Goal: Task Accomplishment & Management: Use online tool/utility

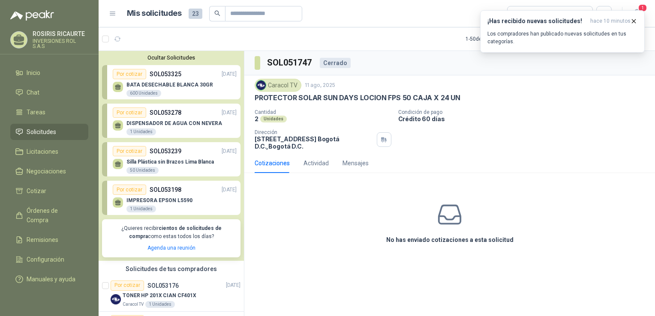
scroll to position [772, 0]
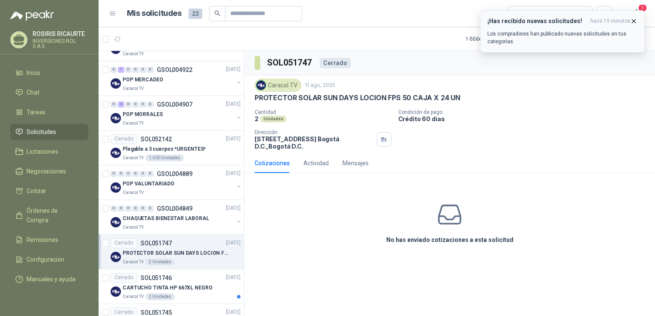
click at [633, 20] on icon "button" at bounding box center [633, 21] width 7 height 7
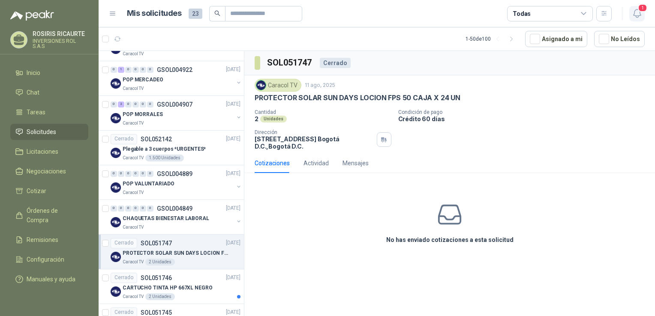
click at [641, 16] on icon "button" at bounding box center [637, 13] width 11 height 11
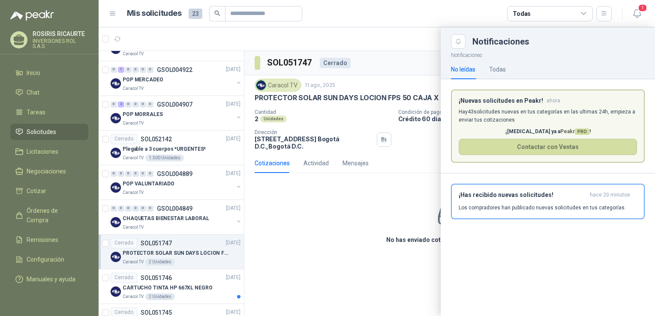
click at [346, 214] on div at bounding box center [377, 171] width 557 height 289
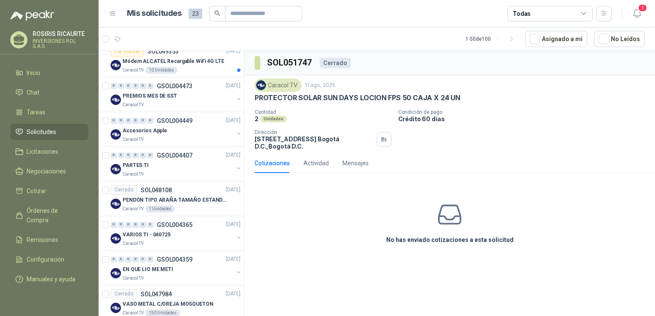
scroll to position [1274, 0]
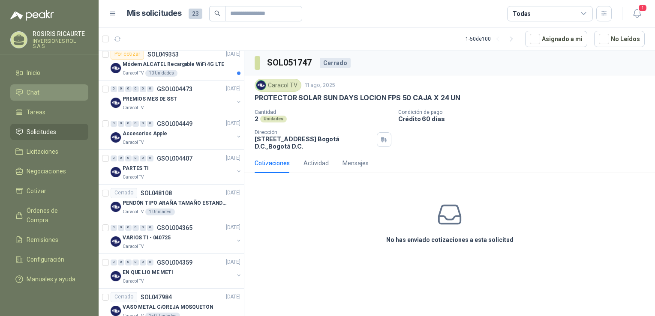
click at [42, 91] on li "Chat" at bounding box center [49, 92] width 68 height 9
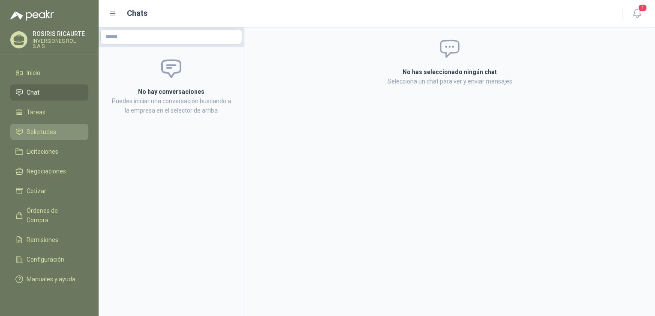
click at [43, 131] on span "Solicitudes" at bounding box center [42, 131] width 30 height 9
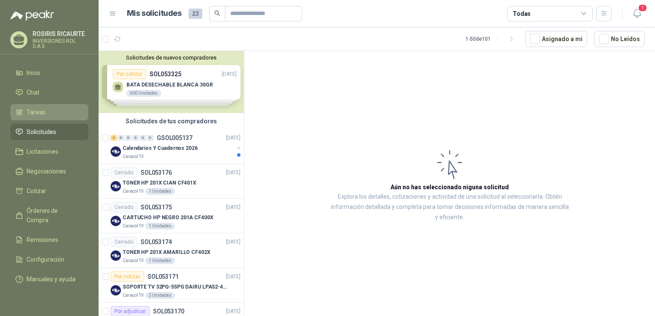
click at [38, 116] on span "Tareas" at bounding box center [36, 112] width 19 height 9
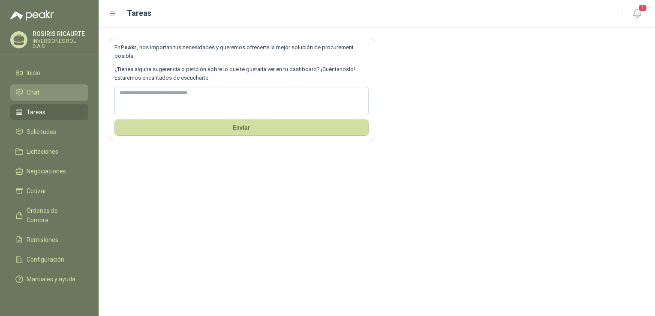
click at [36, 93] on span "Chat" at bounding box center [33, 92] width 13 height 9
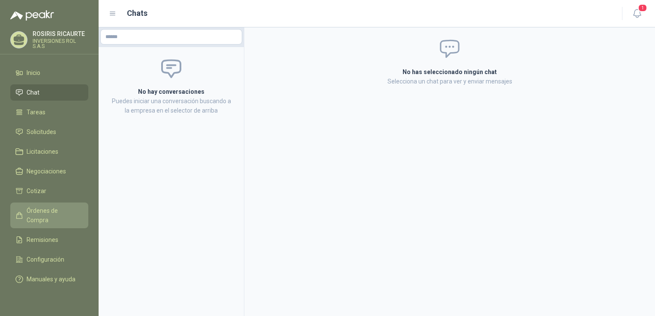
click at [38, 208] on span "Órdenes de Compra" at bounding box center [54, 215] width 54 height 19
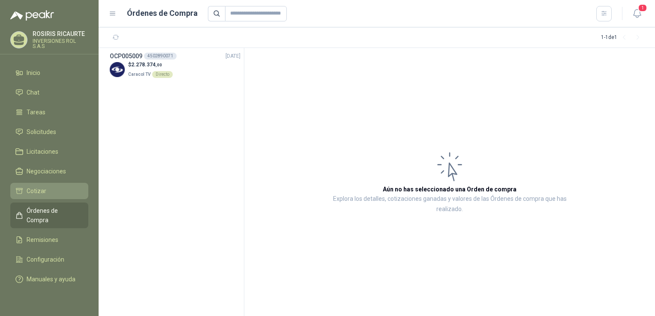
click at [42, 190] on span "Cotizar" at bounding box center [37, 191] width 20 height 9
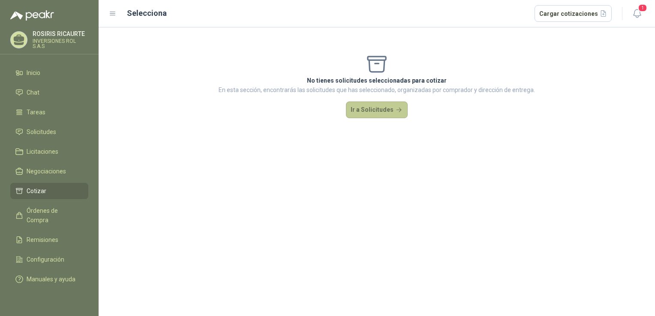
click at [386, 109] on button "Ir a Solicitudes" at bounding box center [377, 110] width 62 height 17
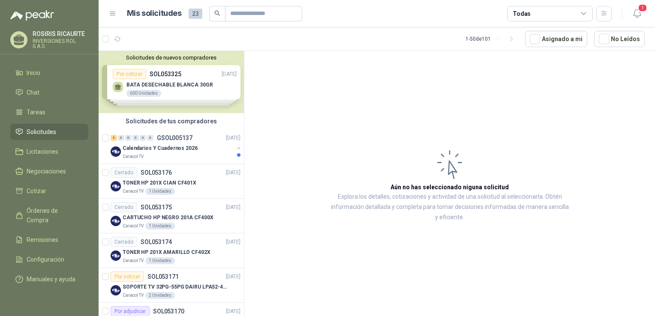
click at [177, 93] on div "Solicitudes de nuevos compradores Por cotizar SOL053325 [DATE] BATA DESECHABLE …" at bounding box center [171, 82] width 145 height 62
click at [177, 93] on div "BATA DESECHABLE BLANCA 30GR 600 Unidades" at bounding box center [170, 89] width 87 height 15
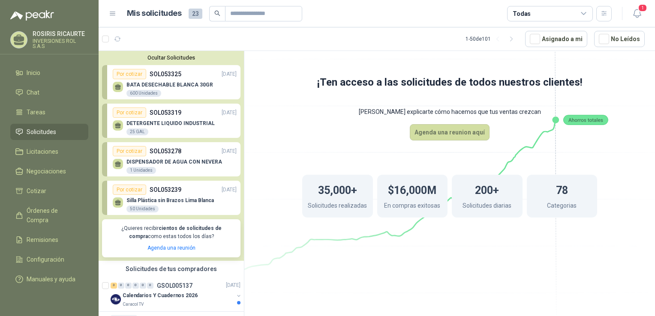
click at [182, 84] on p "BATA DESECHABLE BLANCA 30GR" at bounding box center [170, 85] width 87 height 6
click at [165, 130] on div "DETERGENTE LIQUIDO INDUSTRIAL 25 GAL" at bounding box center [171, 128] width 88 height 15
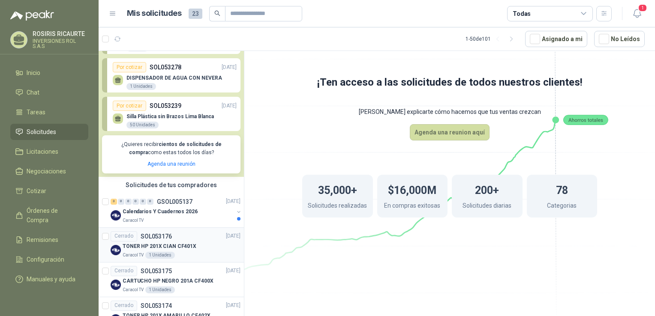
scroll to position [86, 0]
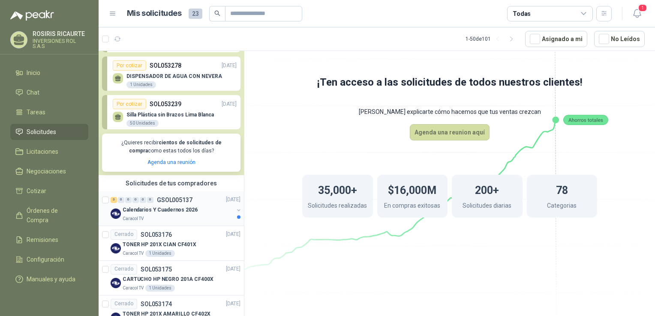
click at [172, 221] on div "Caracol TV" at bounding box center [178, 219] width 111 height 7
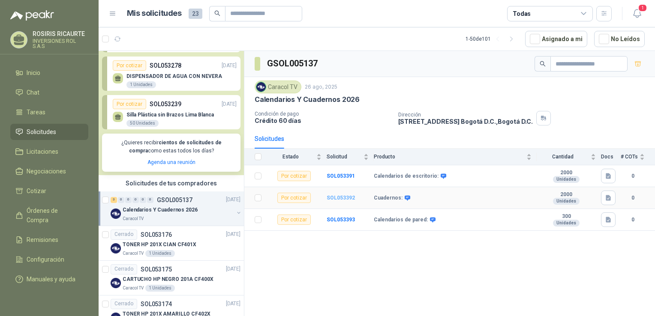
click at [337, 197] on b "SOL053392" at bounding box center [341, 198] width 28 height 6
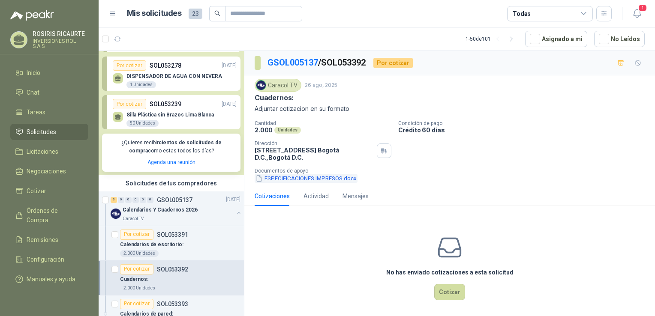
click at [309, 181] on button "ESPECIFICACIONES IMPRESOS.docx" at bounding box center [306, 178] width 103 height 9
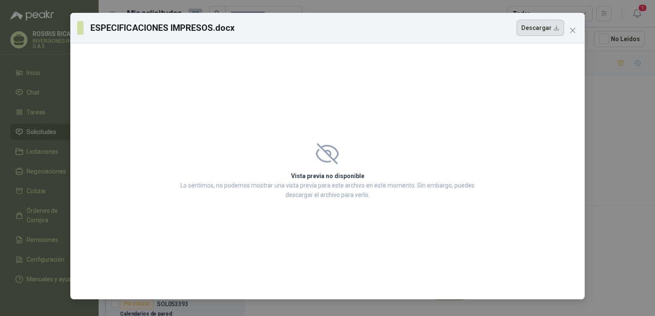
click at [539, 30] on button "Descargar" at bounding box center [541, 28] width 48 height 16
click at [614, 106] on div "ESPECIFICACIONES IMPRESOS.docx Descargar Vista previa no disponible Lo sentimos…" at bounding box center [327, 158] width 655 height 316
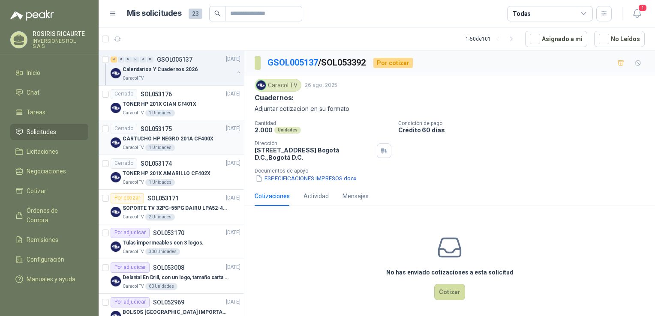
scroll to position [343, 0]
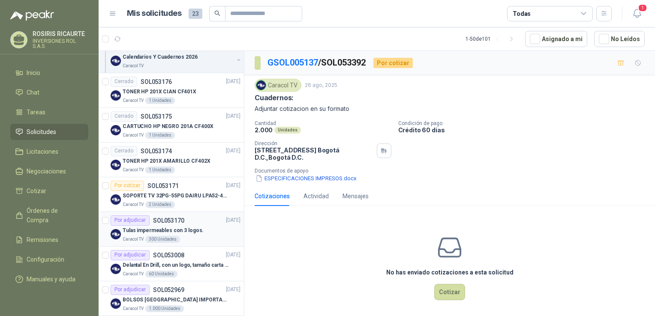
click at [192, 239] on div "Caracol TV 300 Unidades" at bounding box center [182, 239] width 118 height 7
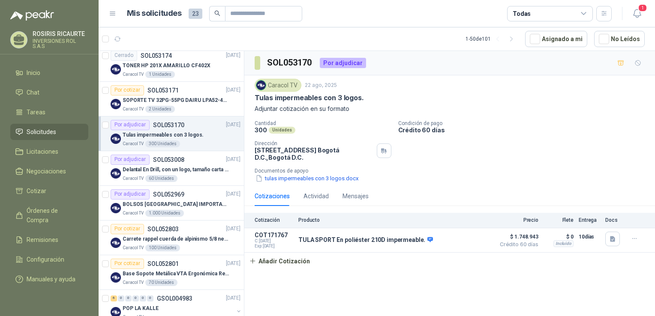
scroll to position [429, 0]
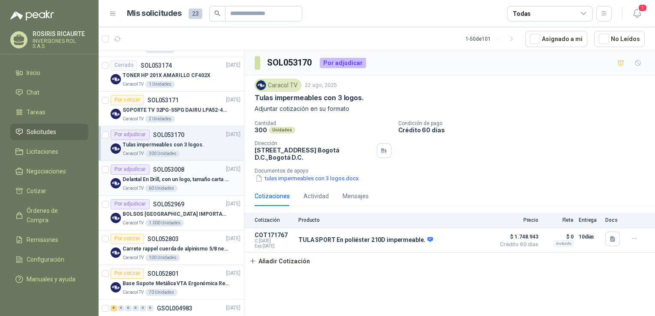
click at [199, 188] on div "Caracol TV 60 Unidades" at bounding box center [182, 188] width 118 height 7
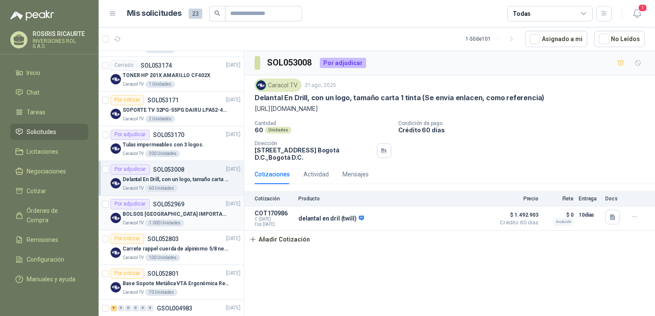
click at [198, 224] on div "Caracol TV 1.000 Unidades" at bounding box center [182, 223] width 118 height 7
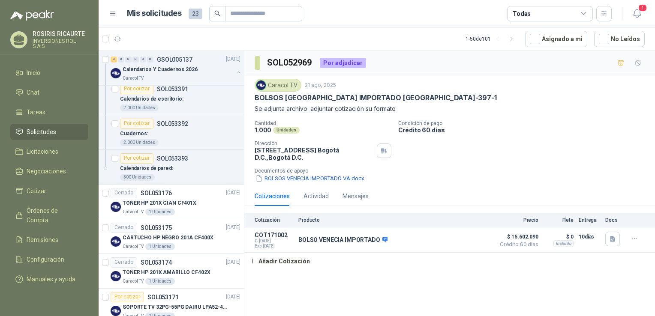
scroll to position [214, 0]
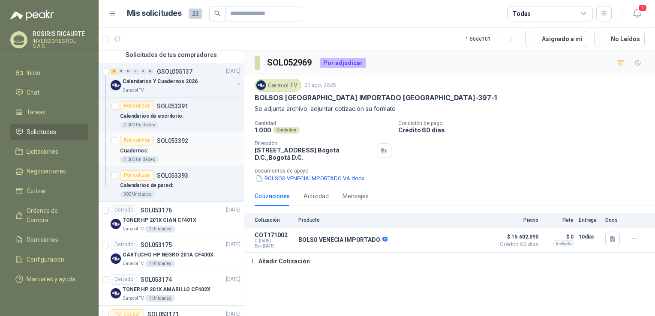
click at [180, 157] on div "2.000 Unidades" at bounding box center [180, 160] width 121 height 7
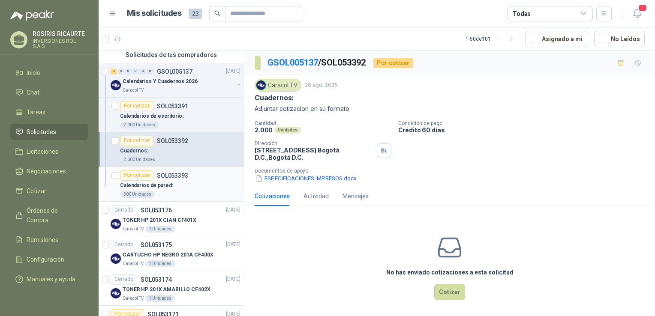
scroll to position [172, 0]
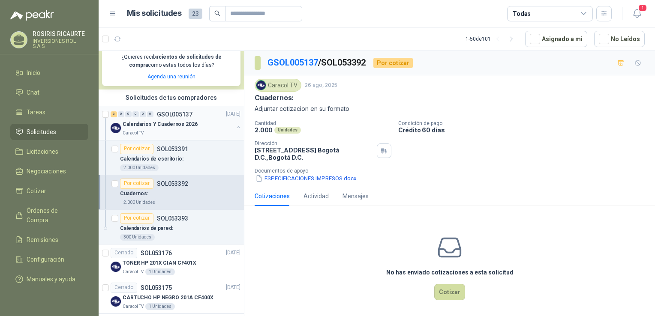
click at [186, 135] on div "Caracol TV" at bounding box center [178, 133] width 111 height 7
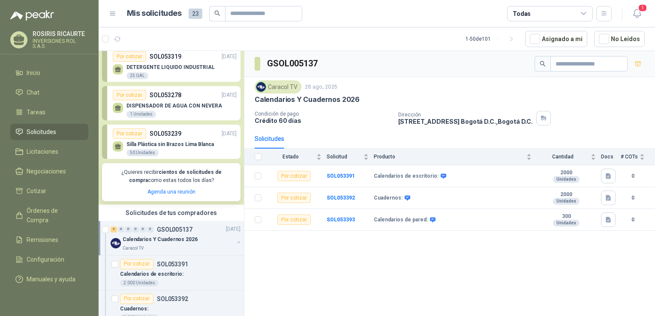
scroll to position [43, 0]
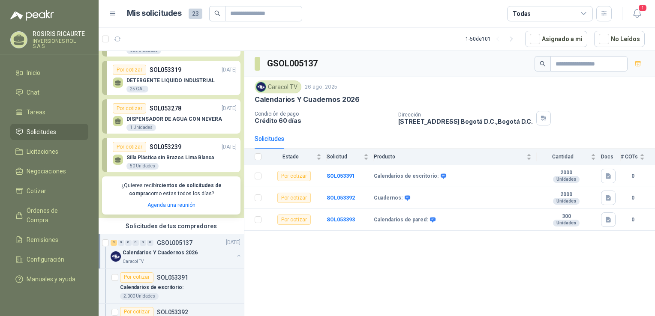
click at [176, 169] on div "Silla Plástica sin Brazos Lima Blanca 50 Unidades" at bounding box center [170, 162] width 87 height 15
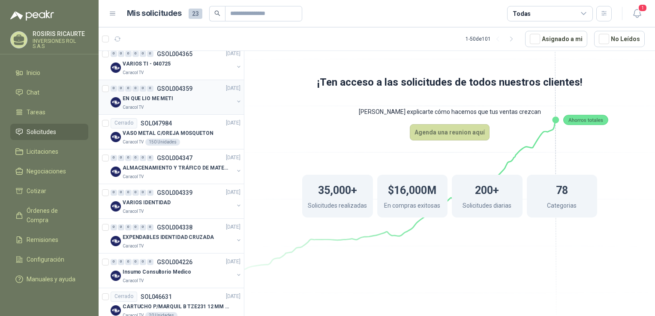
scroll to position [1806, 0]
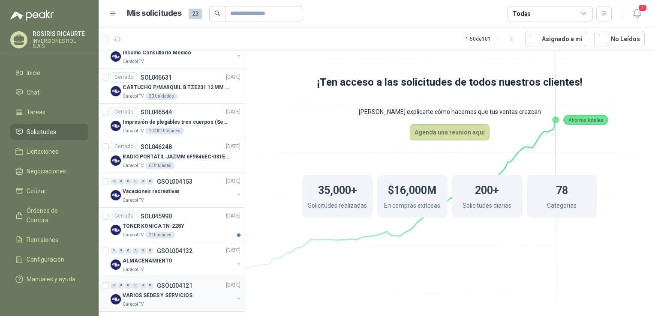
click at [208, 301] on div "Caracol TV" at bounding box center [178, 304] width 111 height 7
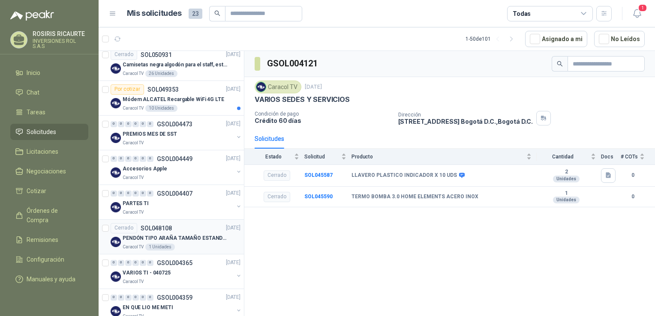
scroll to position [1377, 0]
click at [166, 209] on div "Caracol TV" at bounding box center [178, 212] width 111 height 7
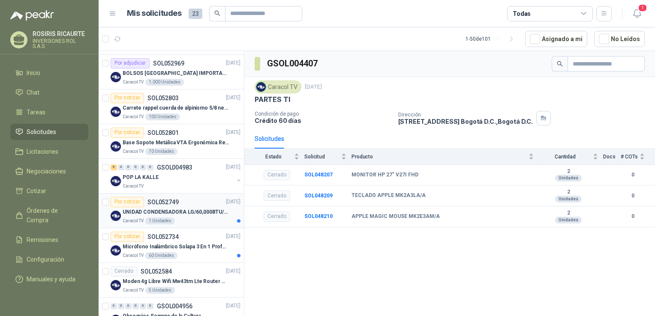
scroll to position [520, 0]
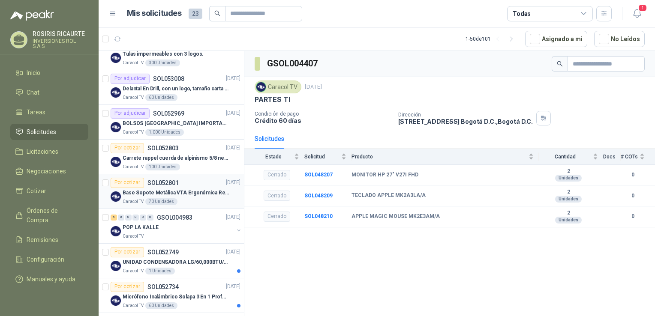
click at [185, 201] on div "Caracol TV 70 Unidades" at bounding box center [182, 202] width 118 height 7
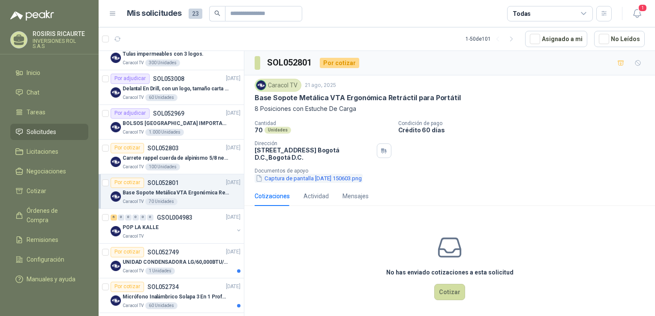
click at [313, 179] on button "Captura de pantalla [DATE] 150603.png" at bounding box center [309, 178] width 108 height 9
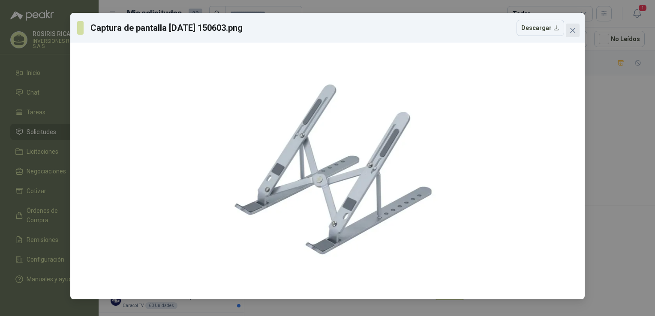
click at [573, 28] on icon "close" at bounding box center [572, 30] width 7 height 7
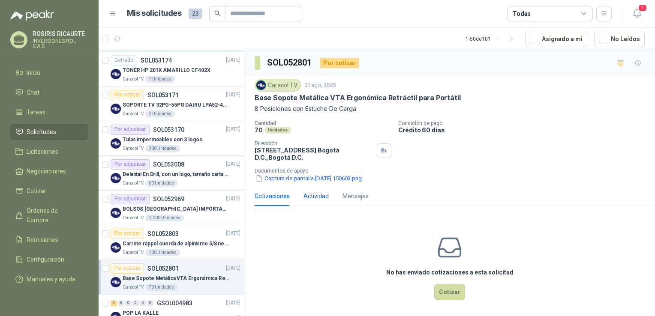
click at [315, 197] on div "Actividad" at bounding box center [316, 196] width 25 height 9
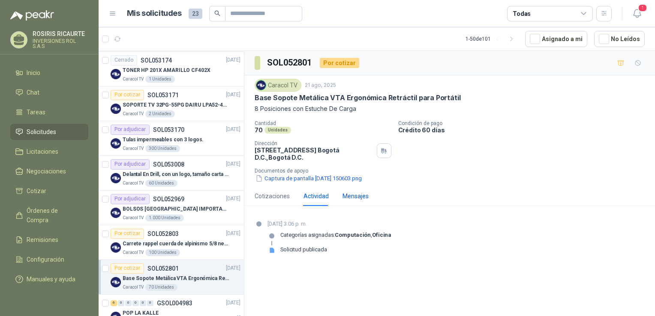
click at [350, 198] on div "Mensajes" at bounding box center [356, 196] width 26 height 9
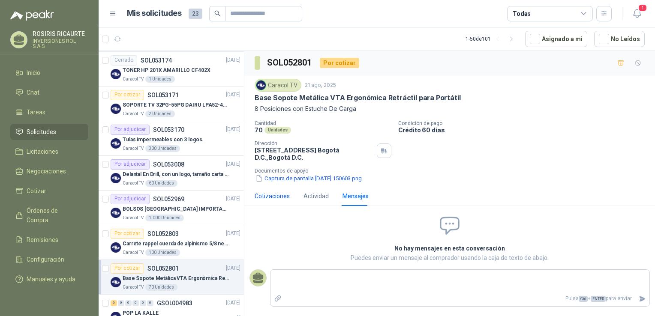
click at [278, 195] on div "Cotizaciones" at bounding box center [272, 196] width 35 height 9
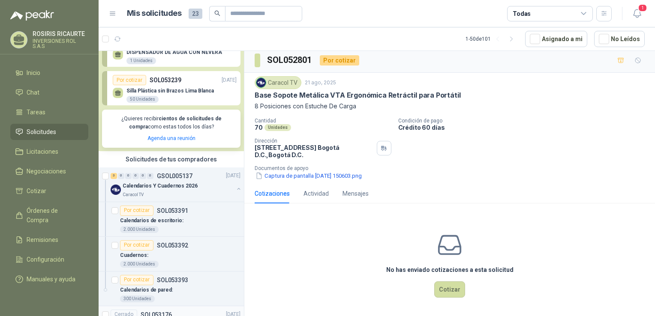
scroll to position [48, 0]
